Goal: Book appointment/travel/reservation

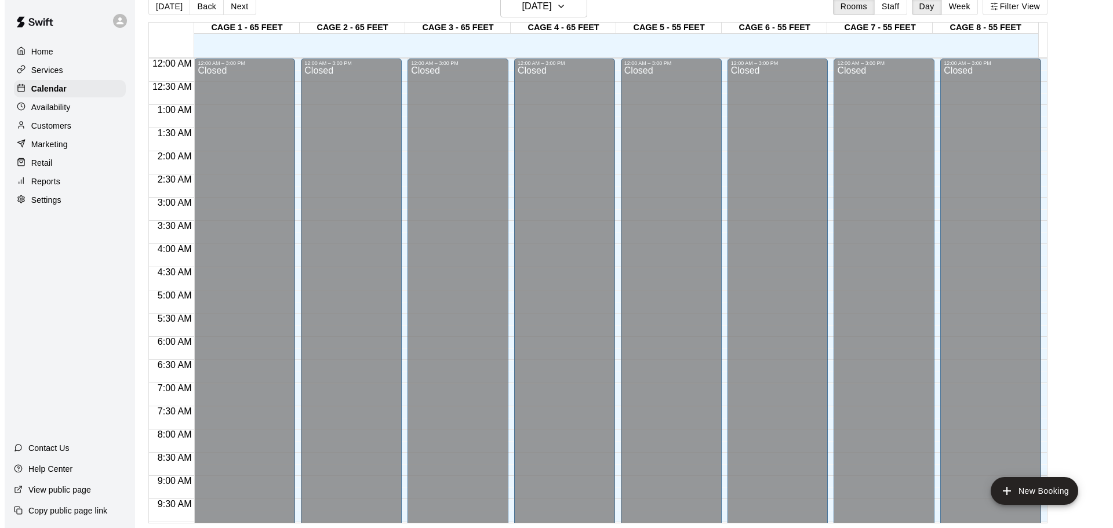
scroll to position [650, 0]
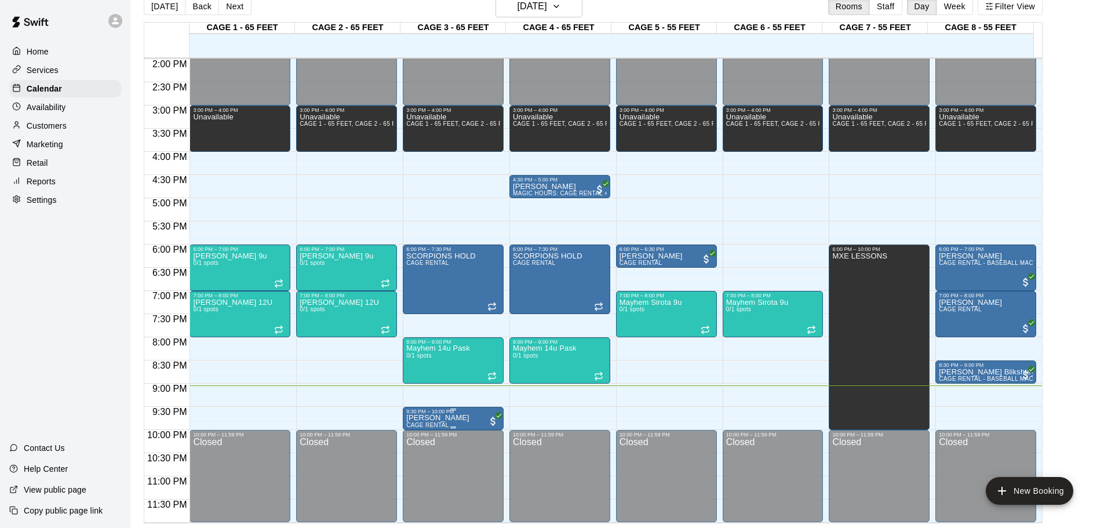
click at [428, 414] on div "9:30 PM – 10:00 PM" at bounding box center [453, 412] width 94 height 6
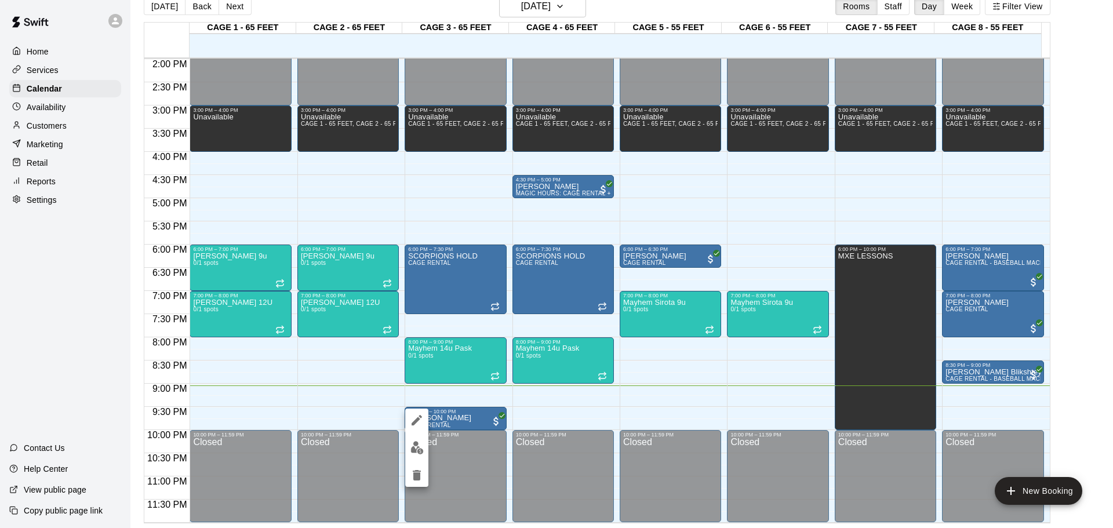
click at [370, 383] on div at bounding box center [556, 264] width 1113 height 528
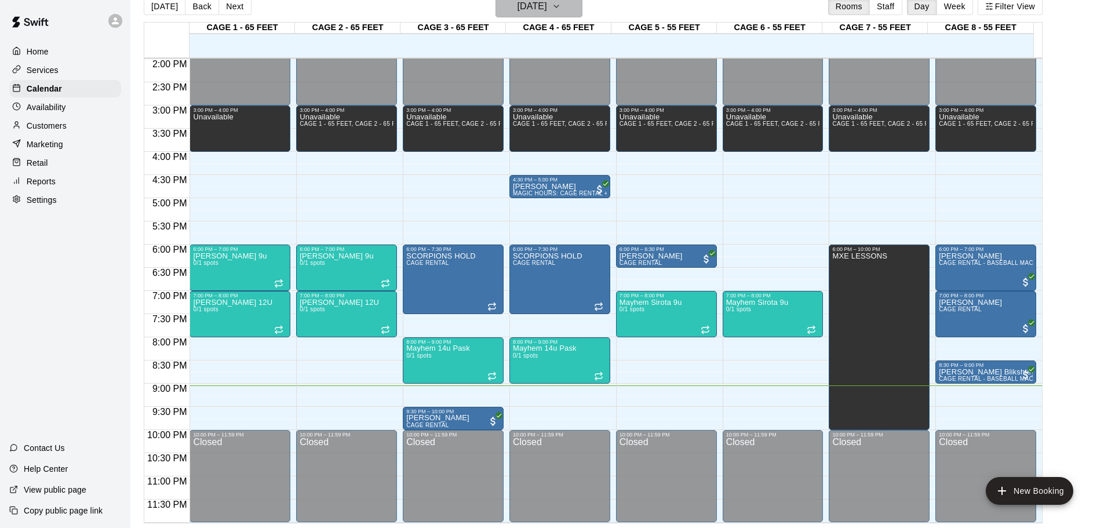
click at [519, 13] on h6 "[DATE]" at bounding box center [533, 6] width 30 height 16
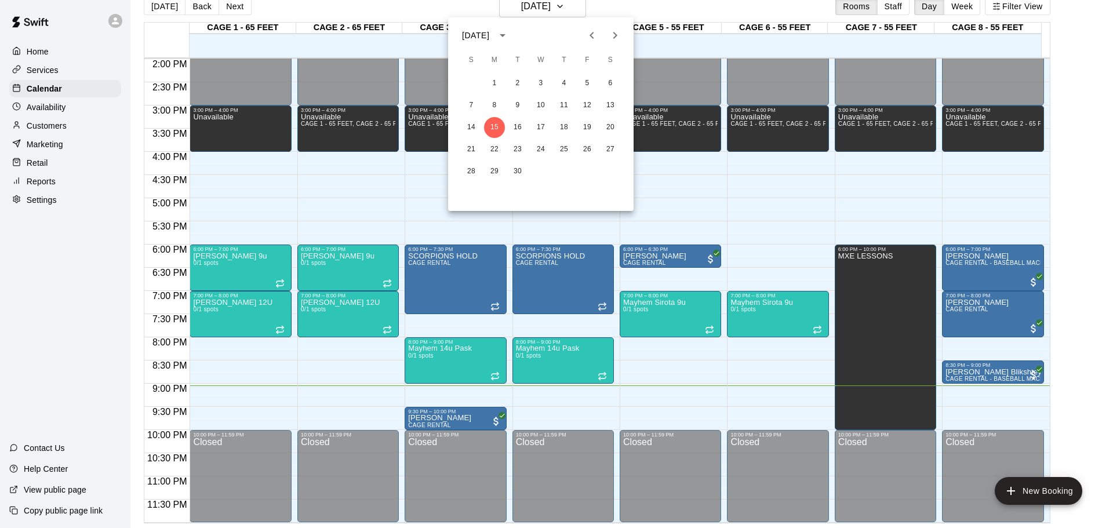
click at [340, 235] on div at bounding box center [556, 264] width 1113 height 528
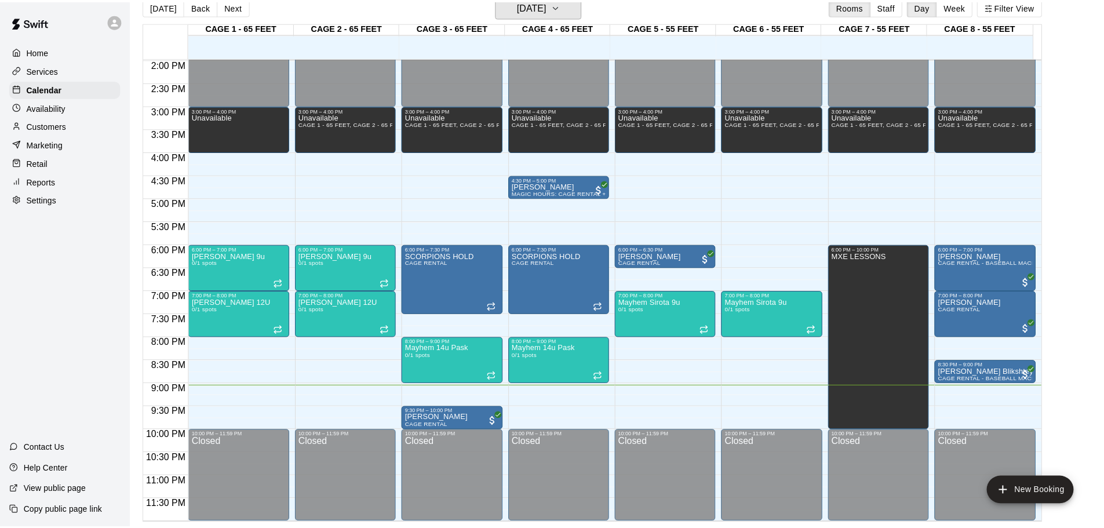
scroll to position [14, 0]
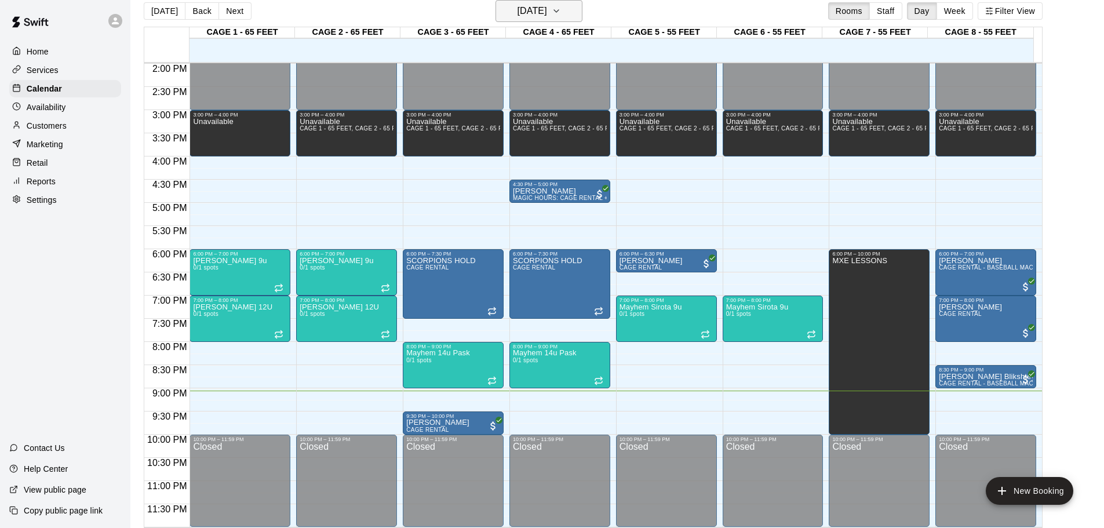
click at [518, 18] on h6 "[DATE]" at bounding box center [533, 11] width 30 height 16
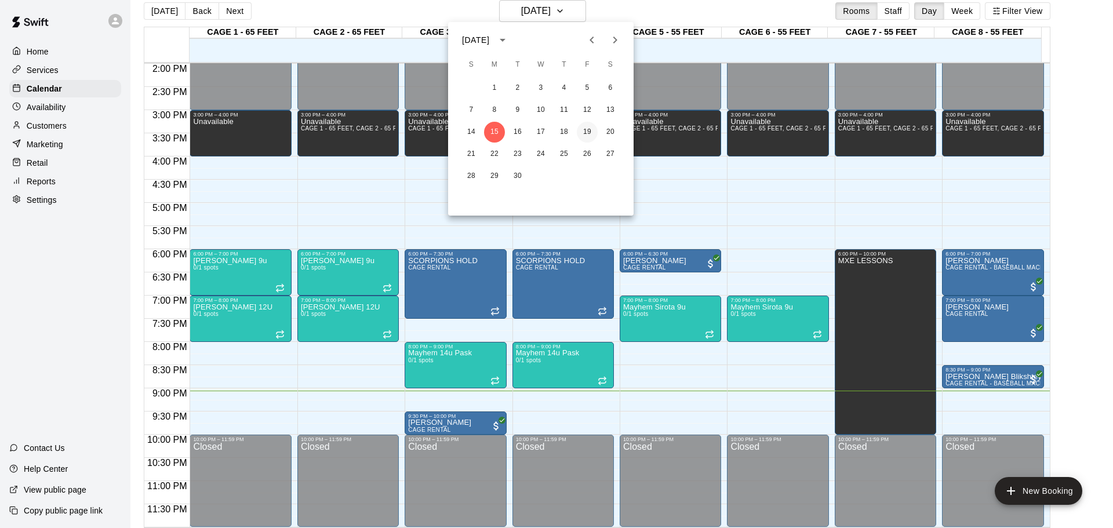
click at [591, 128] on button "19" at bounding box center [587, 132] width 21 height 21
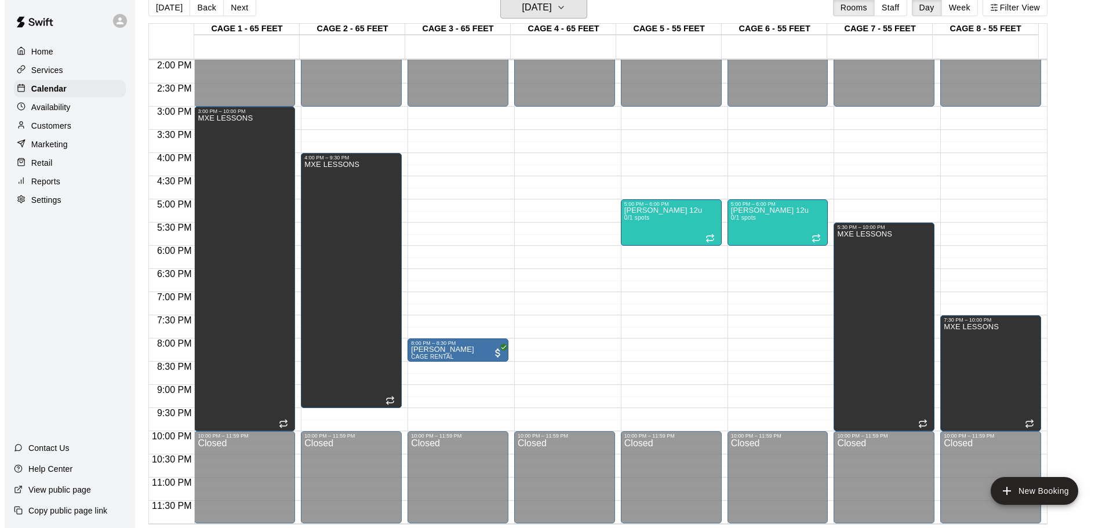
scroll to position [19, 0]
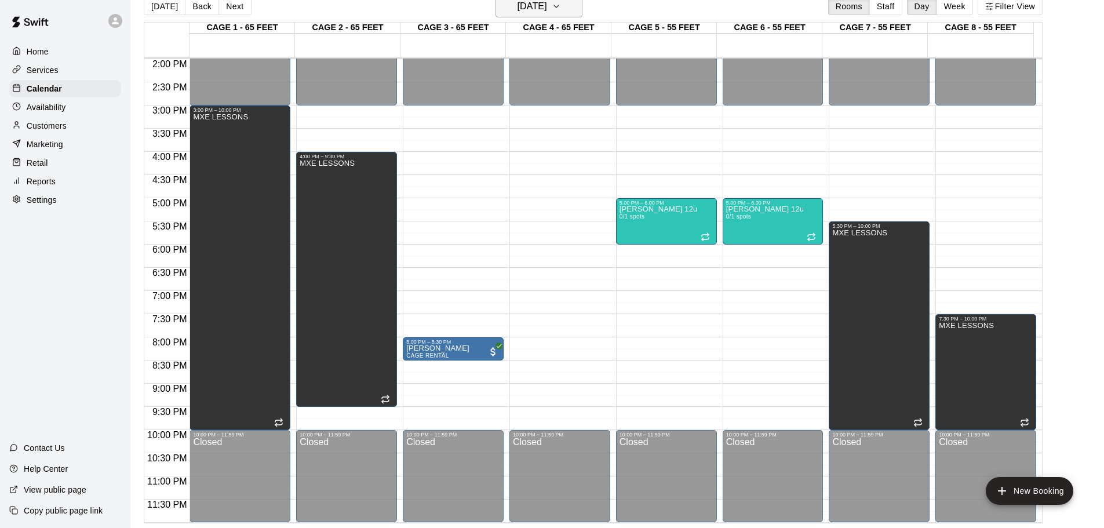
click at [579, 6] on button "[DATE]" at bounding box center [539, 6] width 87 height 22
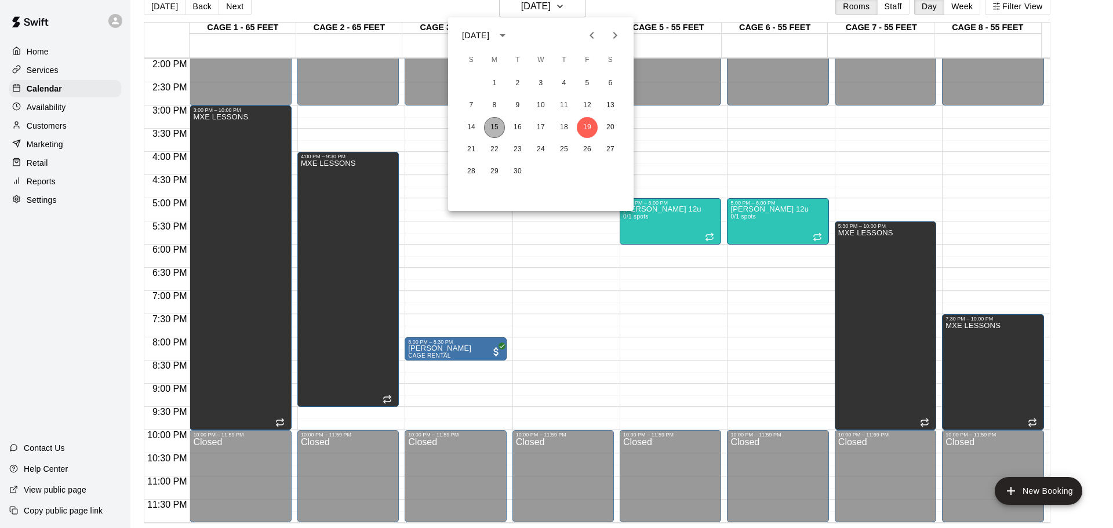
click at [486, 129] on button "15" at bounding box center [494, 127] width 21 height 21
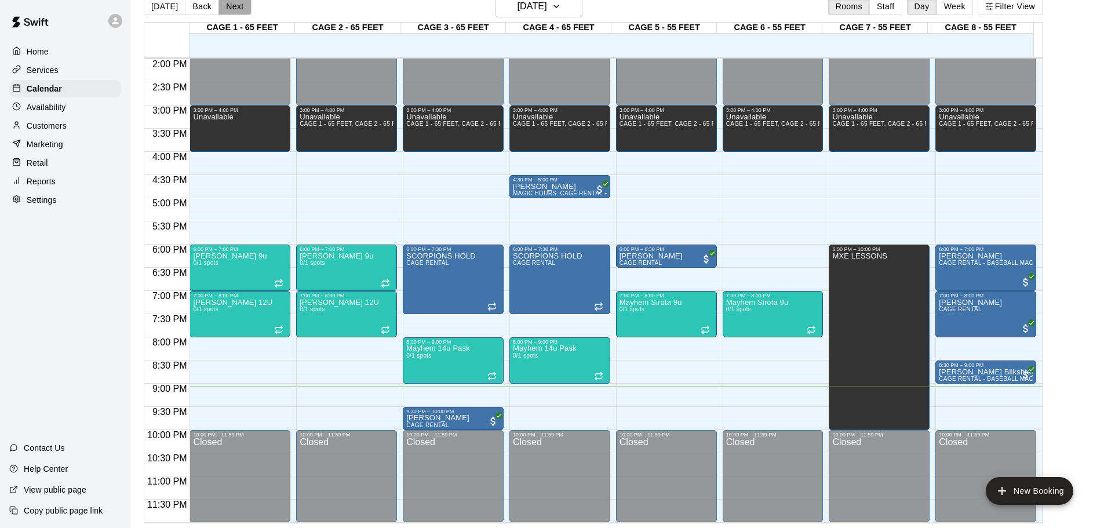
click at [234, 9] on button "Next" at bounding box center [235, 6] width 32 height 17
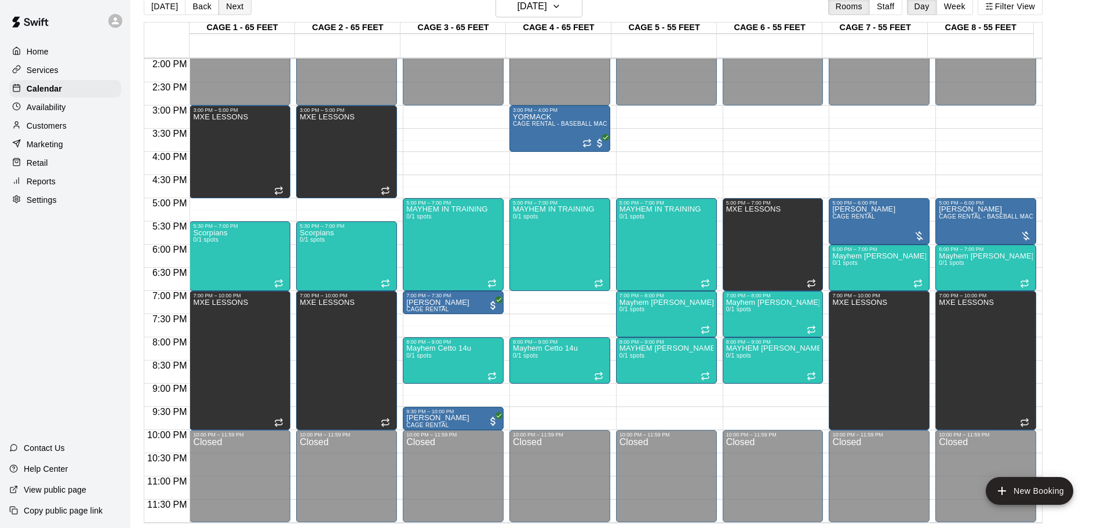
click at [234, 10] on button "Next" at bounding box center [235, 6] width 32 height 17
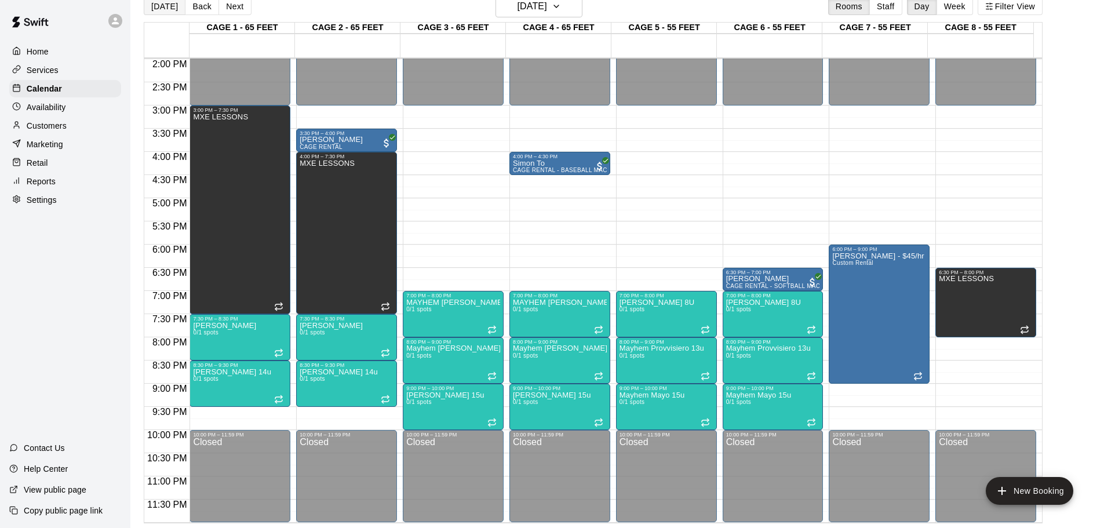
click at [173, 8] on button "[DATE]" at bounding box center [165, 6] width 42 height 17
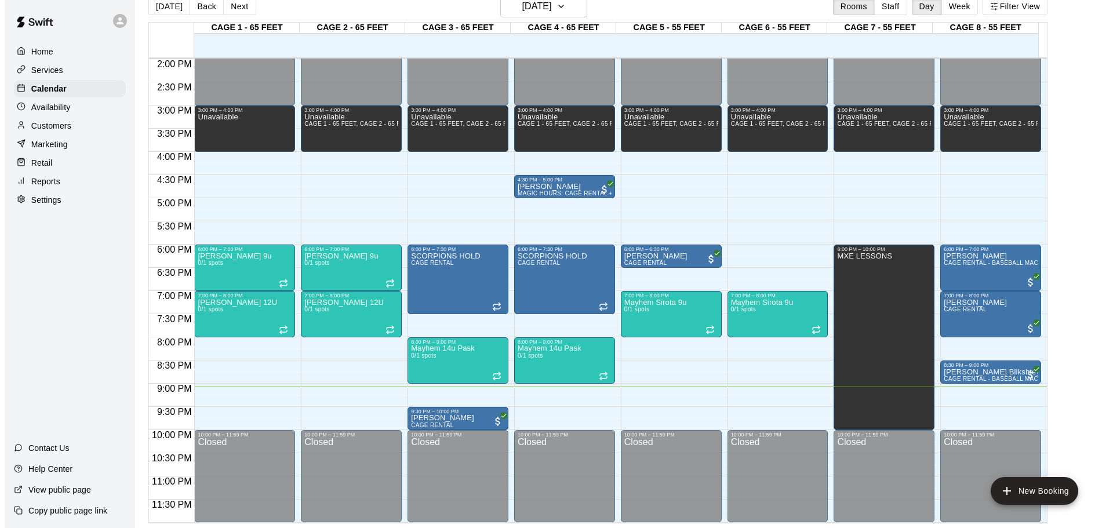
scroll to position [592, 0]
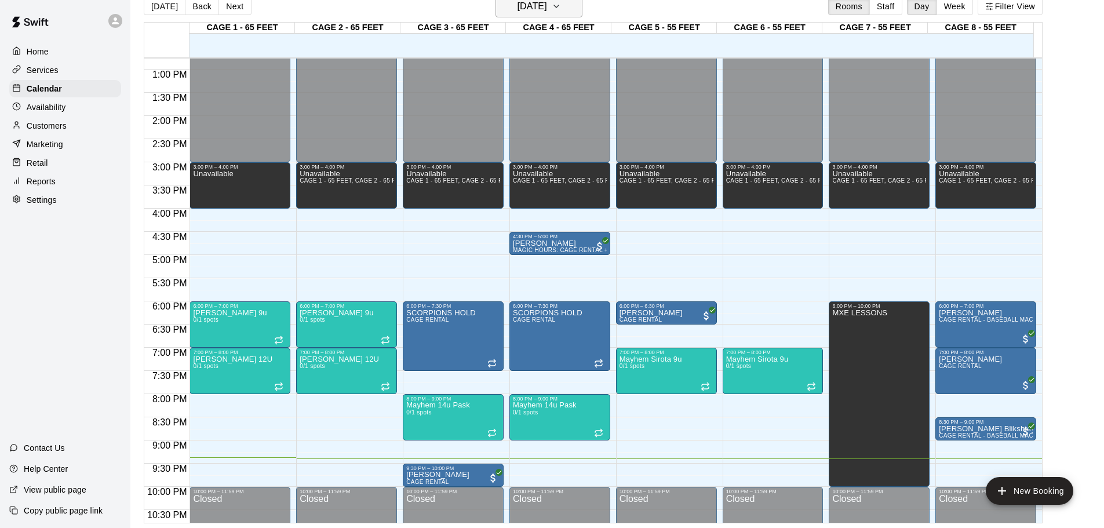
click at [533, 12] on h6 "[DATE]" at bounding box center [533, 6] width 30 height 16
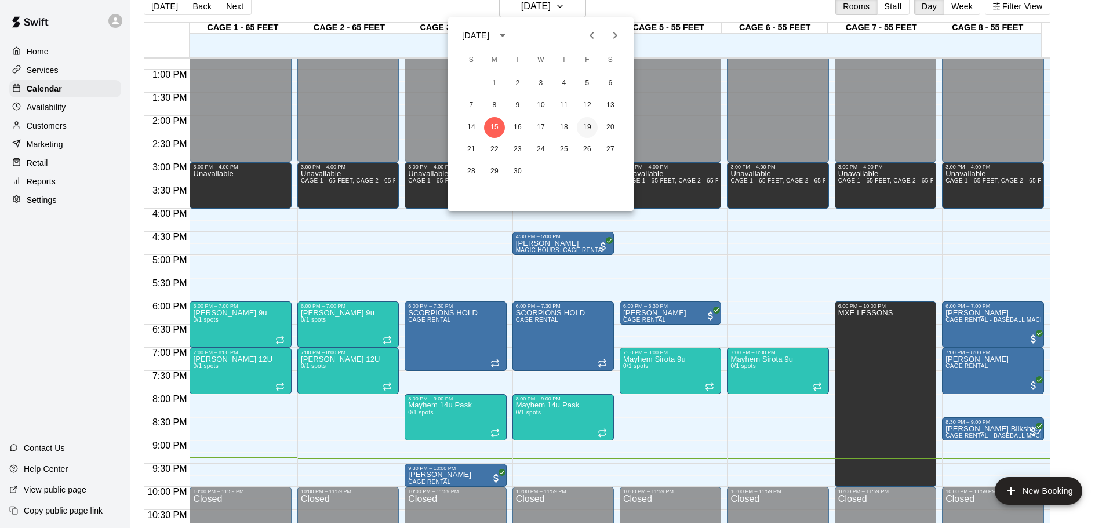
click at [588, 125] on button "19" at bounding box center [587, 127] width 21 height 21
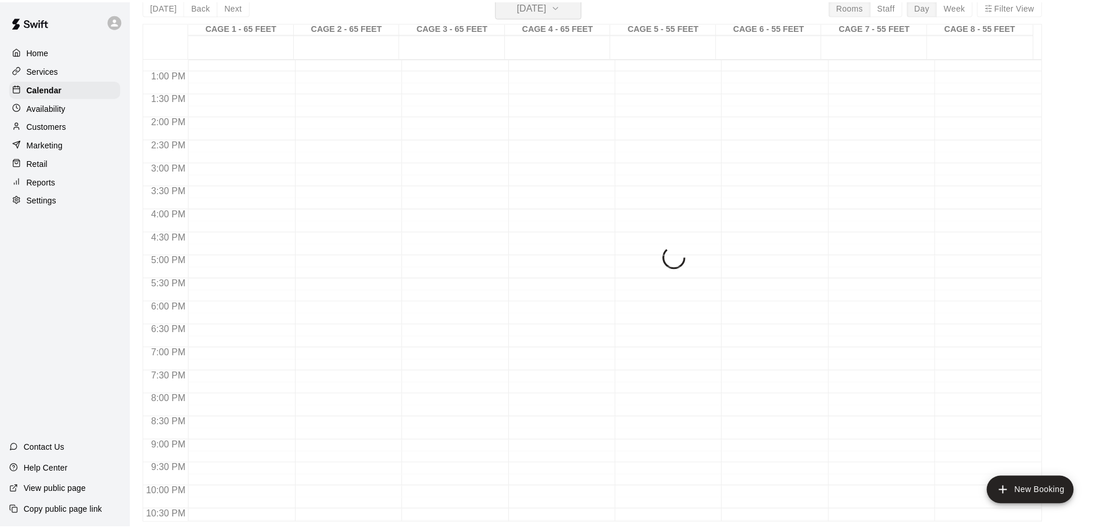
scroll to position [14, 0]
